Goal: Transaction & Acquisition: Purchase product/service

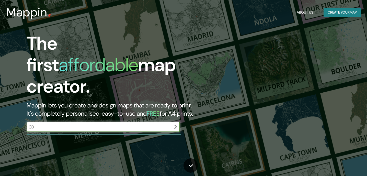
type input "C"
type input "CHAPULTEPEC"
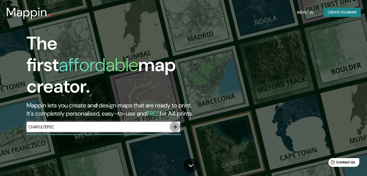
click at [178, 122] on button "button" at bounding box center [175, 127] width 10 height 10
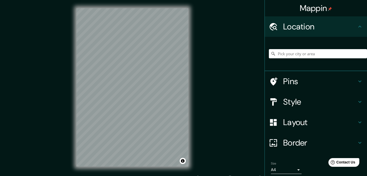
click at [312, 83] on h4 "Pins" at bounding box center [321, 81] width 74 height 10
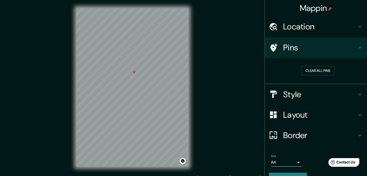
click at [135, 73] on div at bounding box center [134, 72] width 4 height 4
click at [313, 71] on button "Clear all pins" at bounding box center [318, 70] width 33 height 9
click at [311, 98] on h4 "Style" at bounding box center [321, 94] width 74 height 10
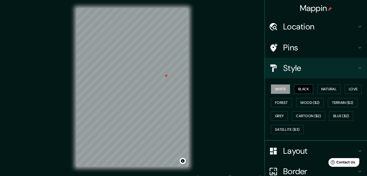
click at [308, 90] on button "Black" at bounding box center [304, 88] width 19 height 9
click at [323, 91] on button "Natural" at bounding box center [330, 88] width 24 height 9
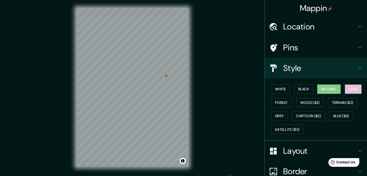
click at [355, 92] on button "Love" at bounding box center [353, 88] width 17 height 9
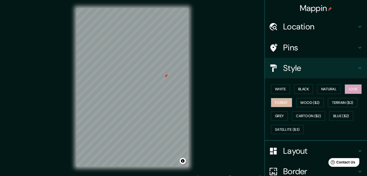
click at [284, 101] on button "Forest" at bounding box center [281, 102] width 21 height 9
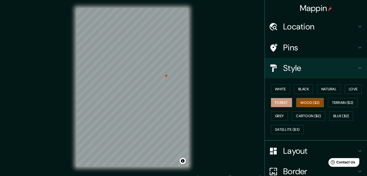
click at [305, 103] on button "Wood ($2)" at bounding box center [311, 102] width 28 height 9
click at [346, 105] on button "Terrain ($2)" at bounding box center [343, 102] width 30 height 9
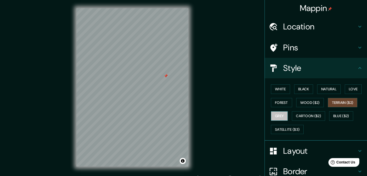
click at [282, 114] on button "Grey" at bounding box center [279, 115] width 17 height 9
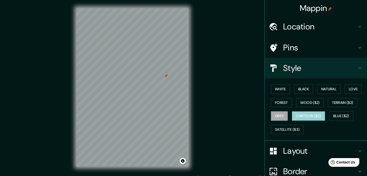
click at [305, 117] on button "Cartoon ($2)" at bounding box center [308, 115] width 33 height 9
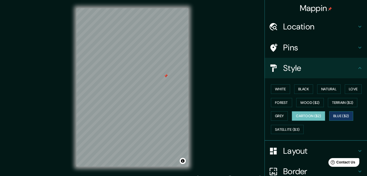
click at [349, 117] on button "Blue ($2)" at bounding box center [342, 115] width 24 height 9
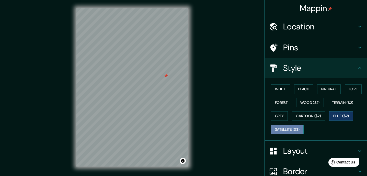
click at [286, 127] on button "Satellite ($3)" at bounding box center [287, 129] width 33 height 9
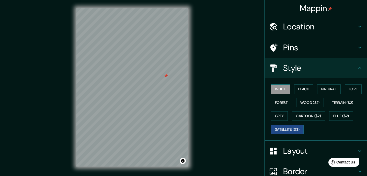
click at [285, 89] on button "White" at bounding box center [280, 88] width 19 height 9
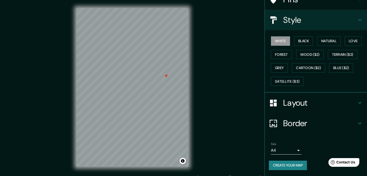
click at [322, 108] on div "Layout" at bounding box center [316, 103] width 102 height 20
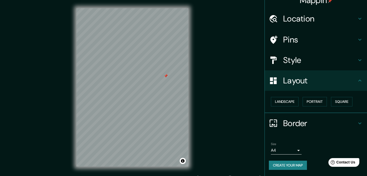
scroll to position [8, 0]
click at [290, 103] on button "Landscape" at bounding box center [285, 101] width 28 height 9
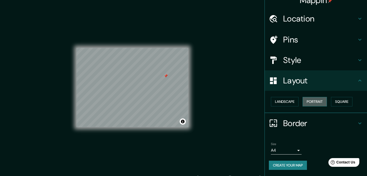
click at [316, 104] on button "Portrait" at bounding box center [315, 101] width 24 height 9
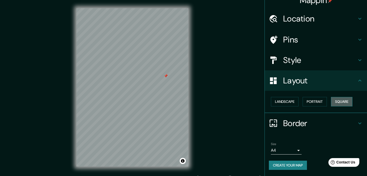
click at [345, 103] on button "Square" at bounding box center [341, 101] width 21 height 9
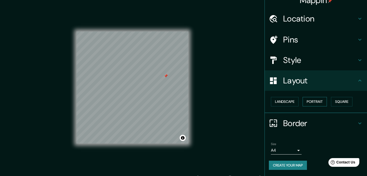
click at [323, 102] on button "Portrait" at bounding box center [315, 101] width 24 height 9
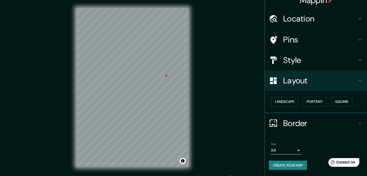
click at [295, 150] on body "Mappin Location Pins Style Layout Landscape Portrait Square Border Choose a bor…" at bounding box center [183, 88] width 367 height 176
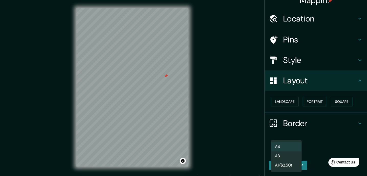
click at [316, 149] on div at bounding box center [183, 88] width 367 height 176
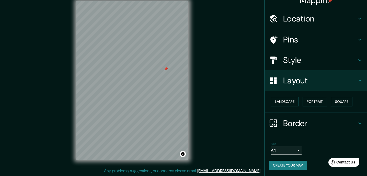
scroll to position [7, 0]
click at [295, 168] on button "Create your map" at bounding box center [288, 165] width 38 height 9
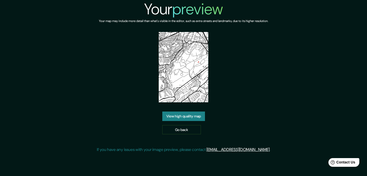
click at [262, 63] on div "Your preview Your map may include more detail than what's visible in the editor…" at bounding box center [184, 78] width 174 height 157
click at [183, 119] on link "View high quality map" at bounding box center [183, 116] width 43 height 9
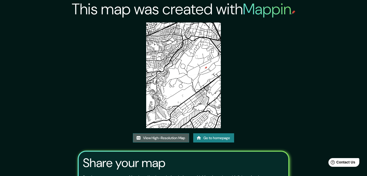
click at [173, 137] on link "View High-Resolution Map" at bounding box center [161, 137] width 56 height 9
